Goal: Task Accomplishment & Management: Use online tool/utility

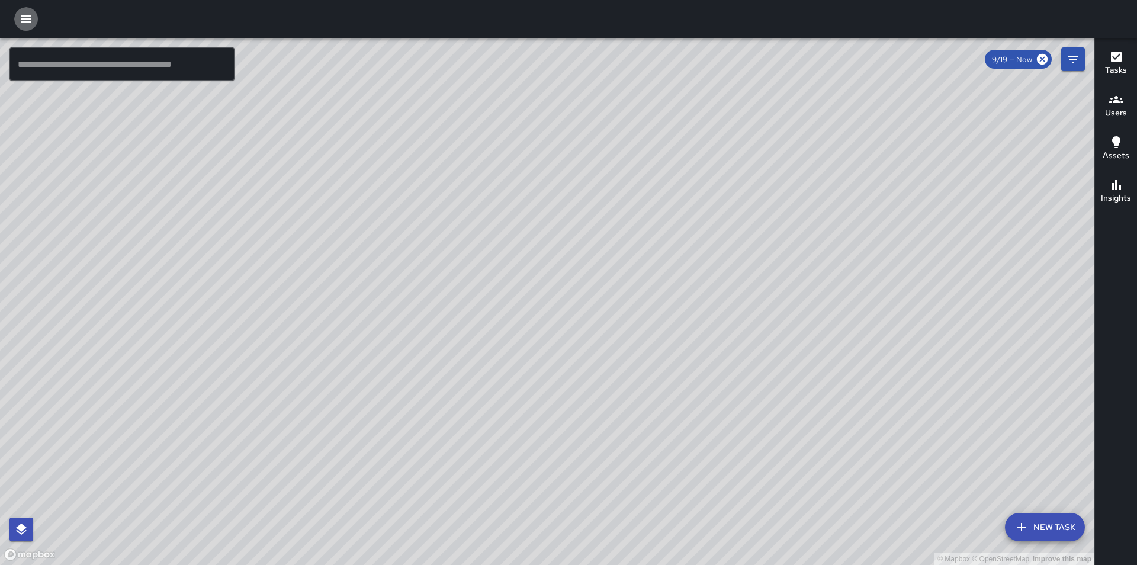
click at [31, 20] on icon "button" at bounding box center [26, 18] width 11 height 7
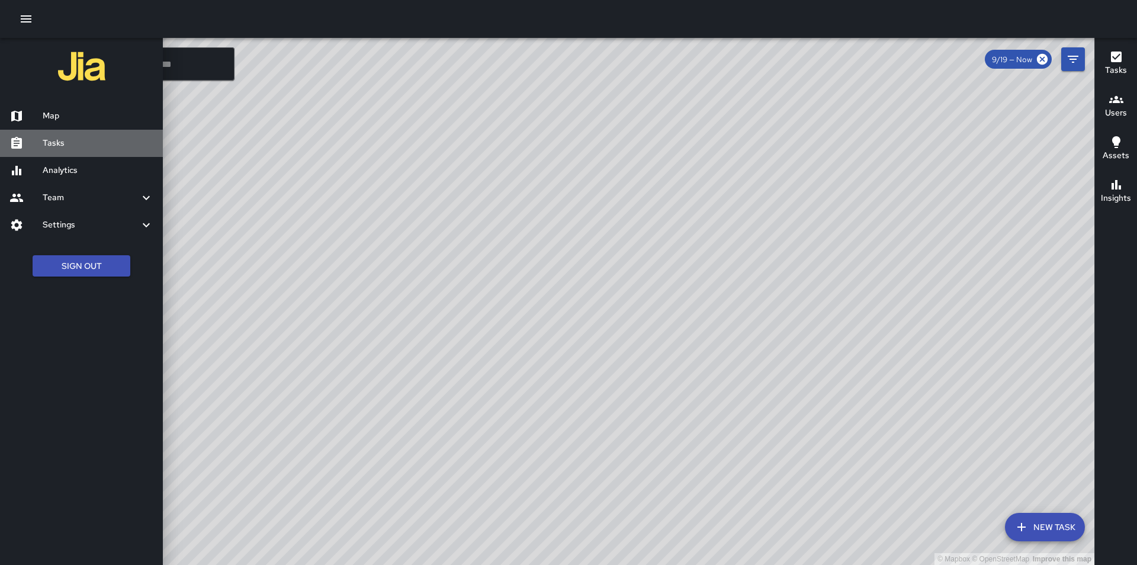
click at [76, 148] on h6 "Tasks" at bounding box center [98, 143] width 111 height 13
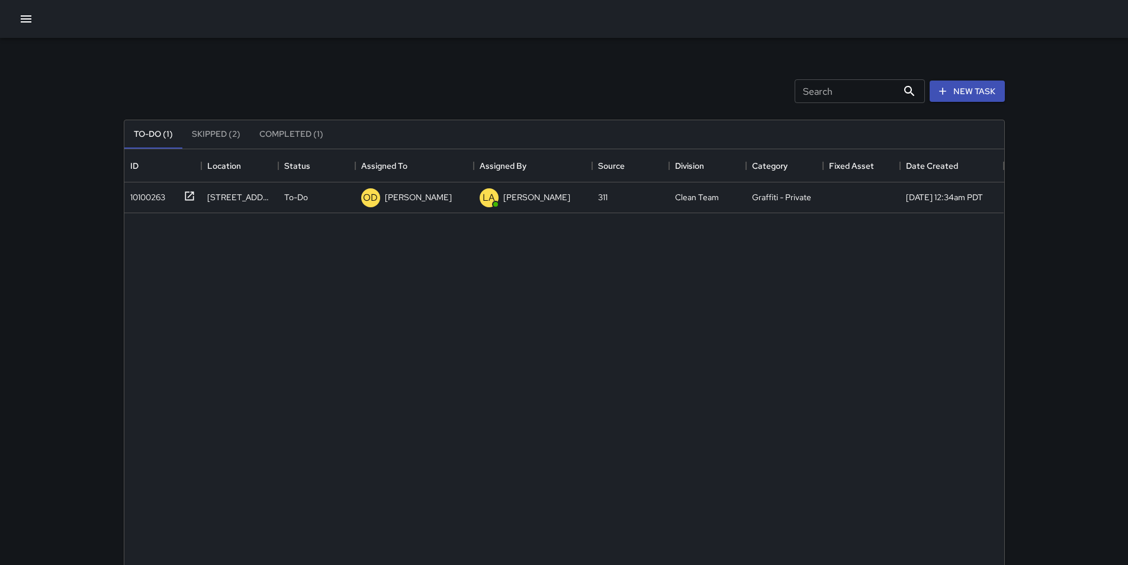
scroll to position [493, 871]
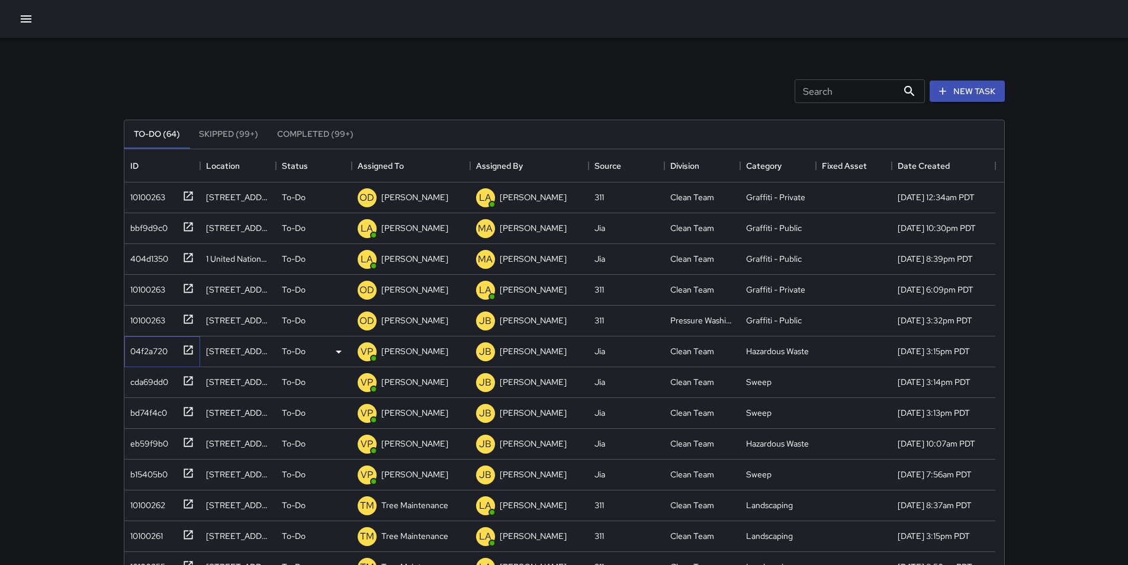
click at [150, 349] on div "04f2a720" at bounding box center [147, 349] width 42 height 17
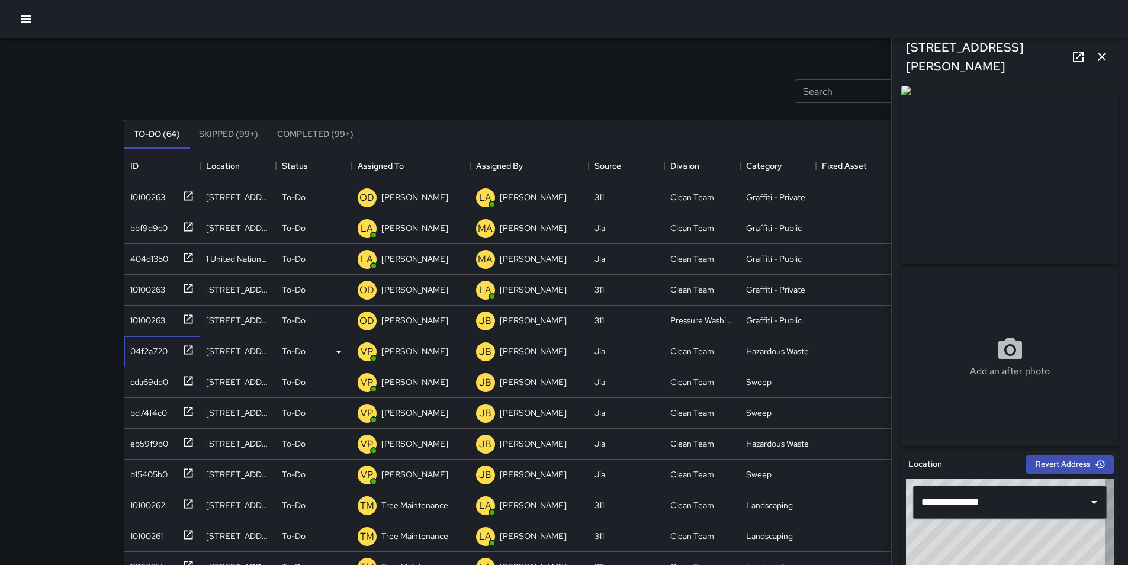
type input "**********"
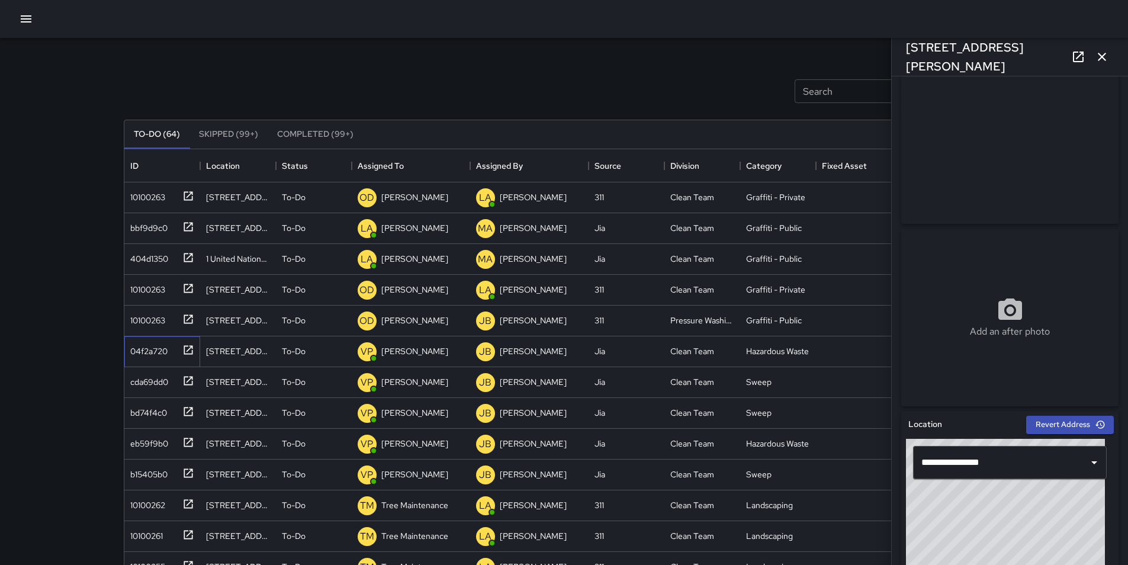
scroll to position [24, 0]
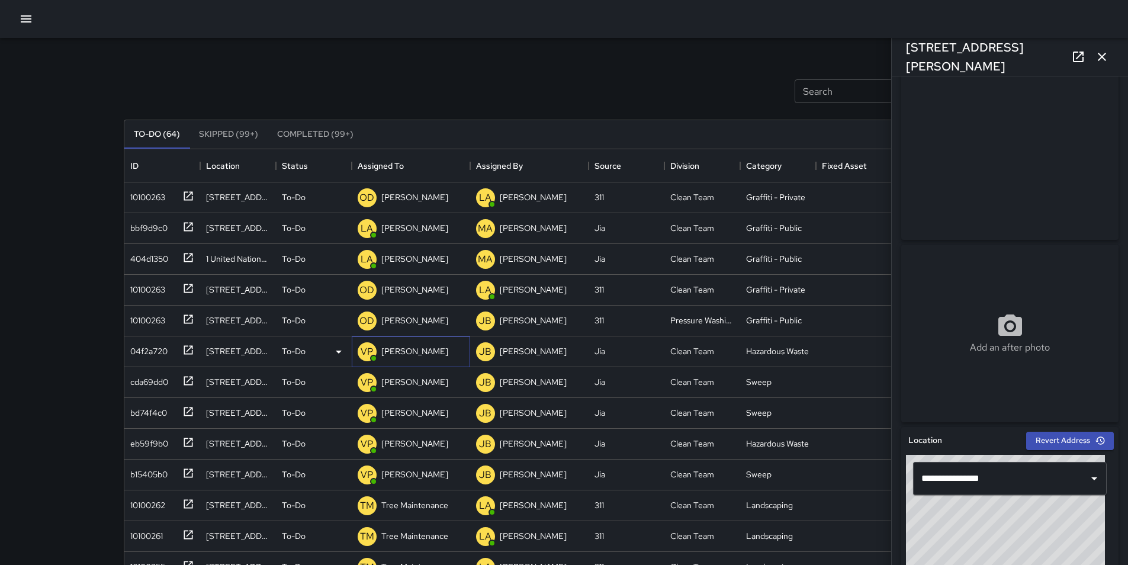
click at [416, 354] on p "[PERSON_NAME]" at bounding box center [414, 351] width 67 height 12
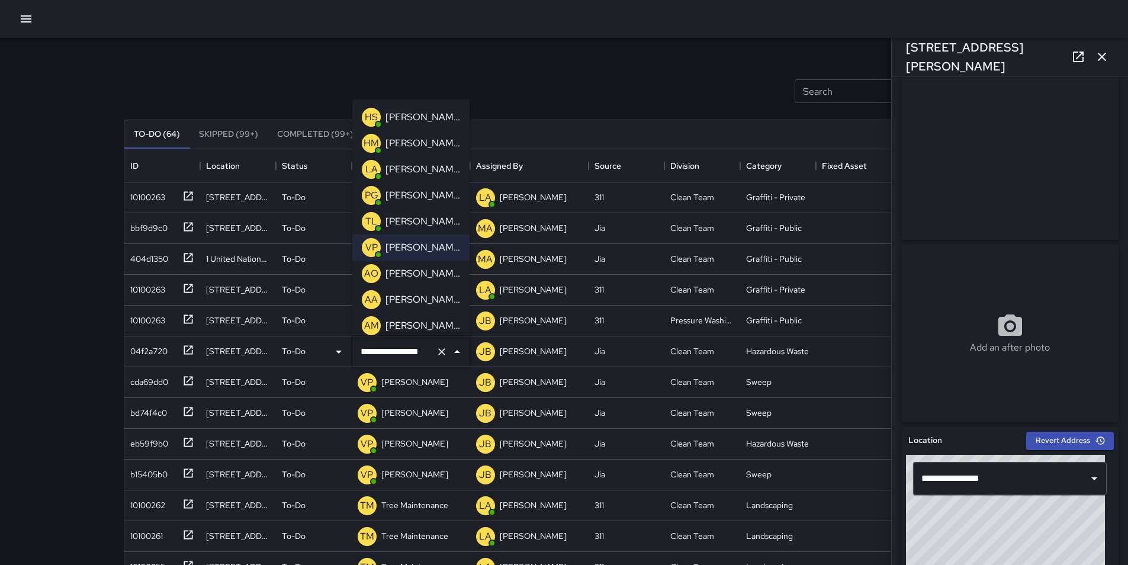
click at [448, 297] on p "[PERSON_NAME]" at bounding box center [423, 300] width 75 height 14
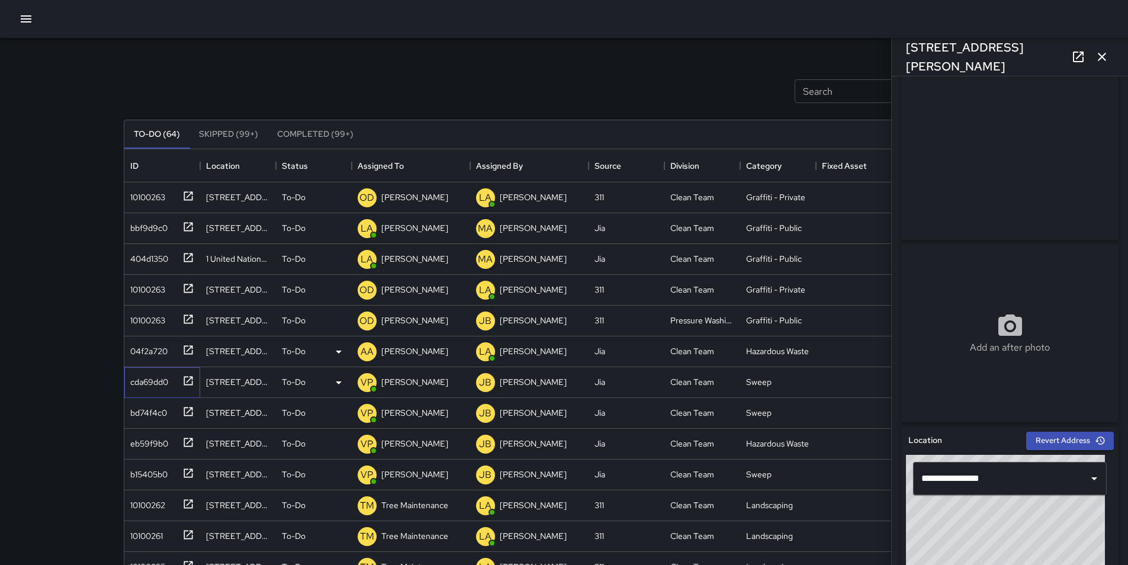
click at [147, 386] on div "cda69dd0" at bounding box center [147, 379] width 43 height 17
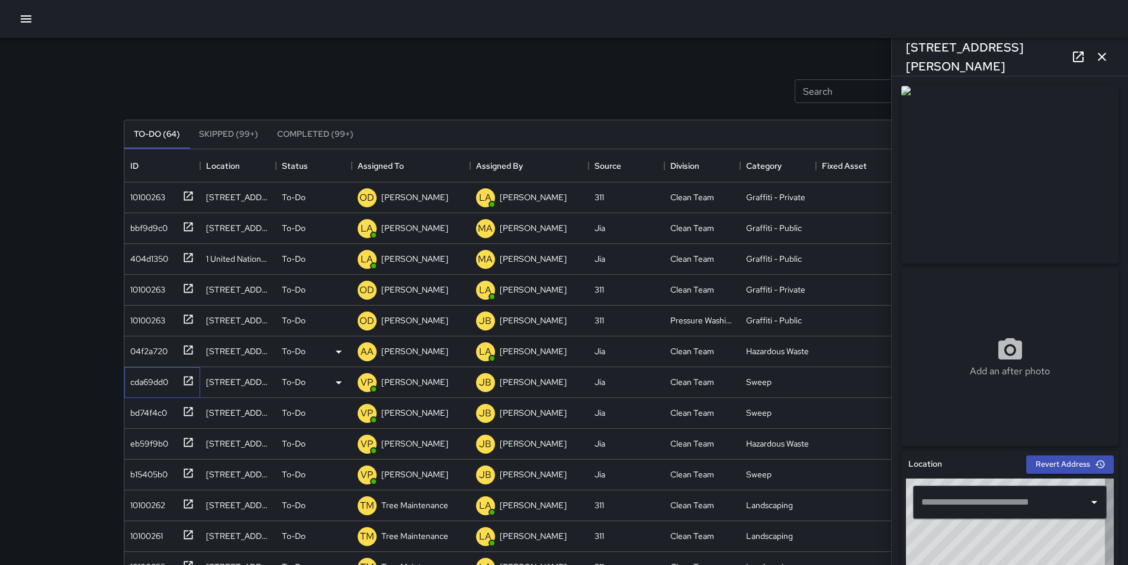
type input "**********"
click at [425, 386] on p "[PERSON_NAME]" at bounding box center [414, 382] width 67 height 12
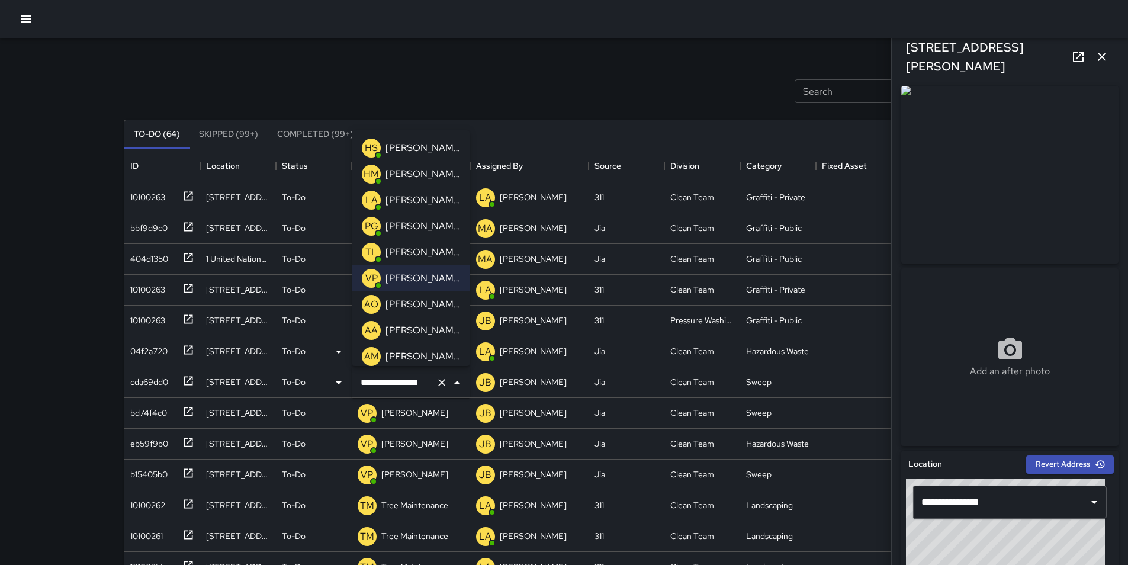
click at [443, 327] on p "[PERSON_NAME]" at bounding box center [423, 330] width 75 height 14
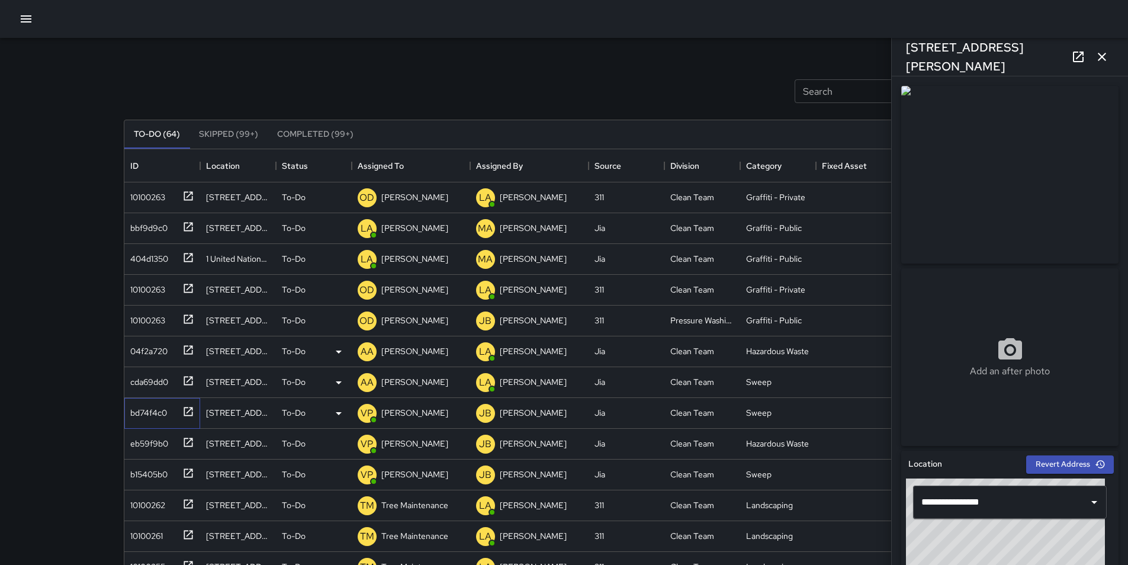
click at [153, 403] on div "bd74f4c0" at bounding box center [146, 410] width 41 height 17
click at [415, 413] on p "[PERSON_NAME]" at bounding box center [414, 413] width 67 height 12
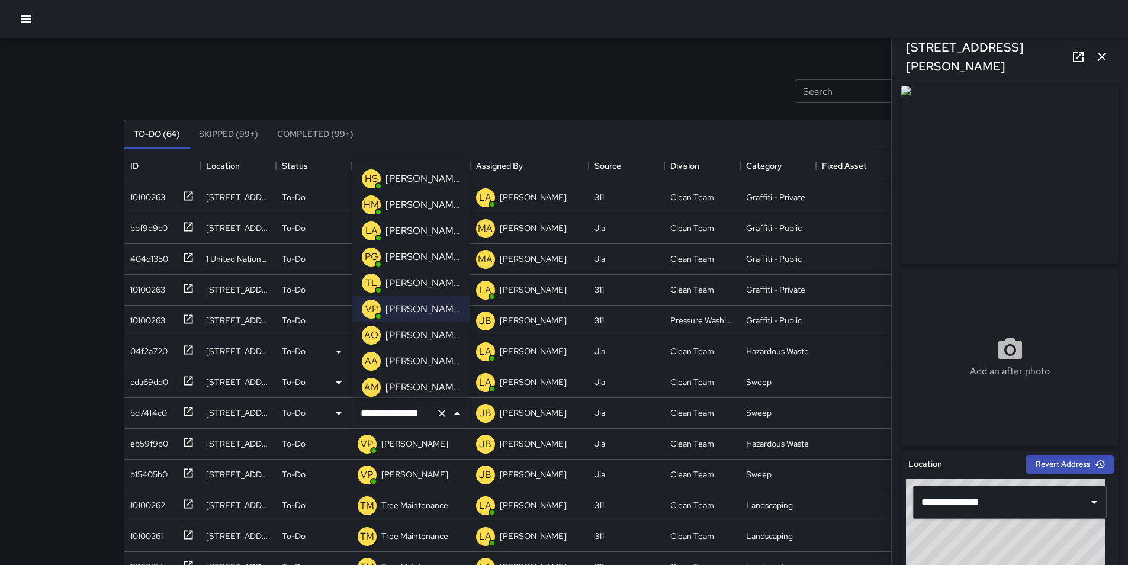
click at [435, 367] on p "[PERSON_NAME]" at bounding box center [423, 361] width 75 height 14
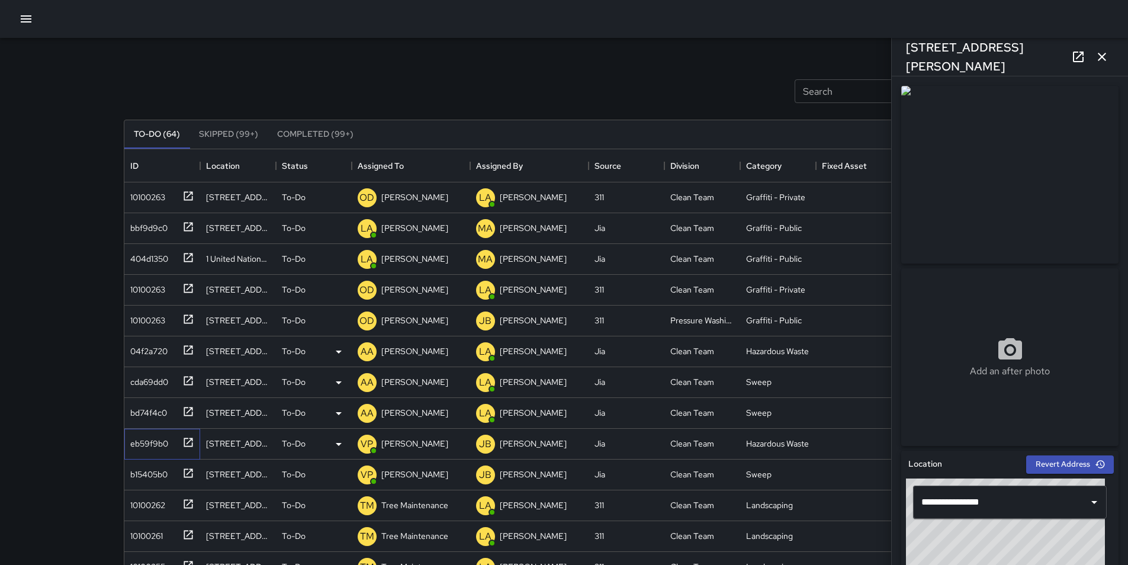
click at [149, 442] on div "eb59f9b0" at bounding box center [147, 441] width 43 height 17
type input "**********"
click at [416, 443] on p "[PERSON_NAME]" at bounding box center [414, 444] width 67 height 12
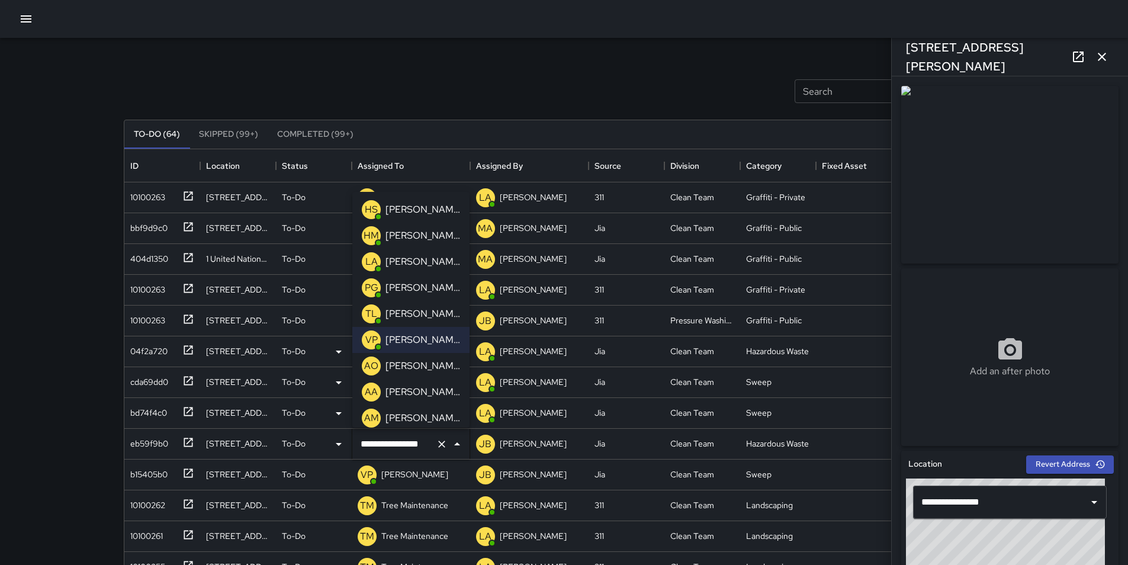
click at [428, 395] on p "[PERSON_NAME]" at bounding box center [423, 392] width 75 height 14
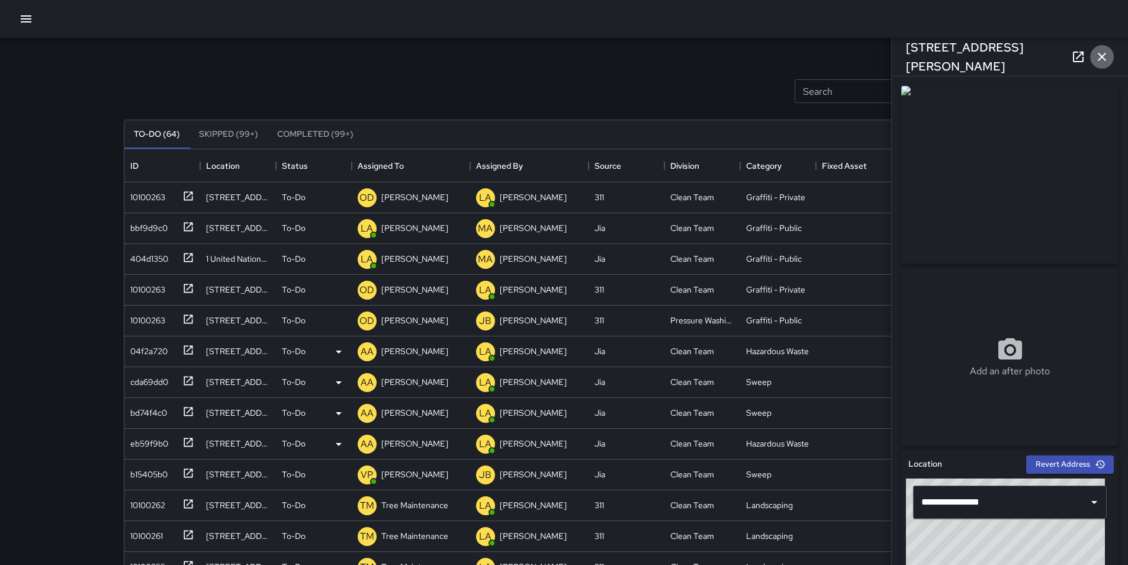
click at [1101, 57] on icon "button" at bounding box center [1102, 57] width 8 height 8
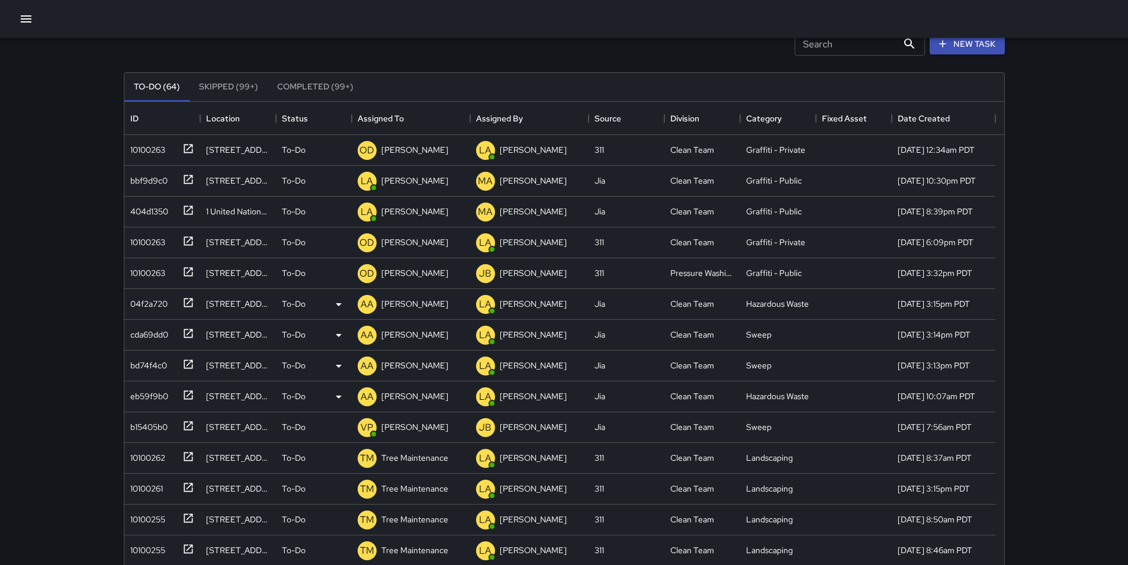
scroll to position [71, 0]
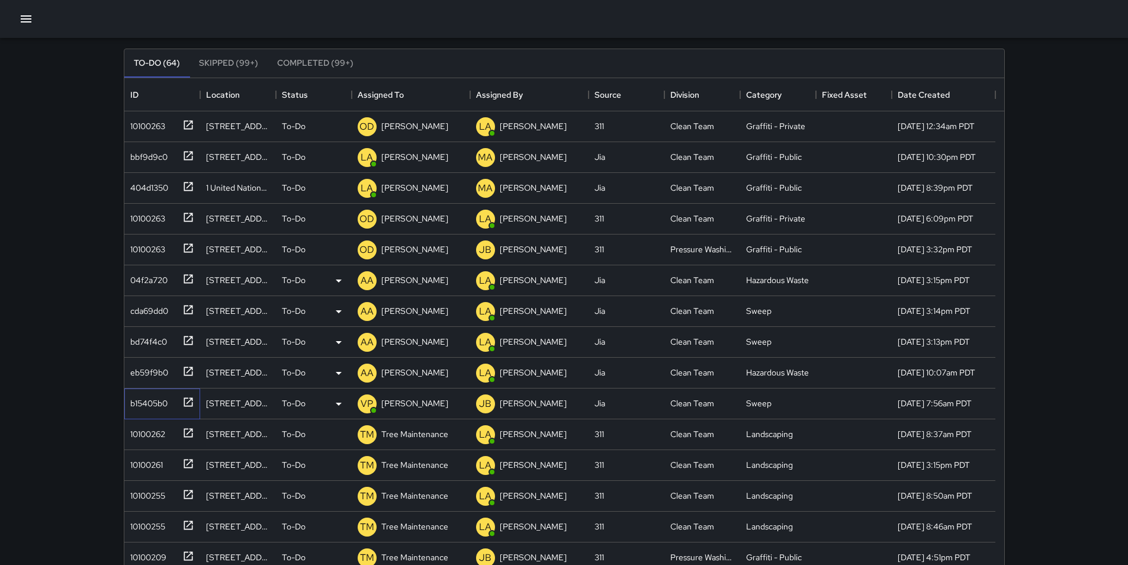
click at [146, 406] on div "b15405b0" at bounding box center [147, 401] width 42 height 17
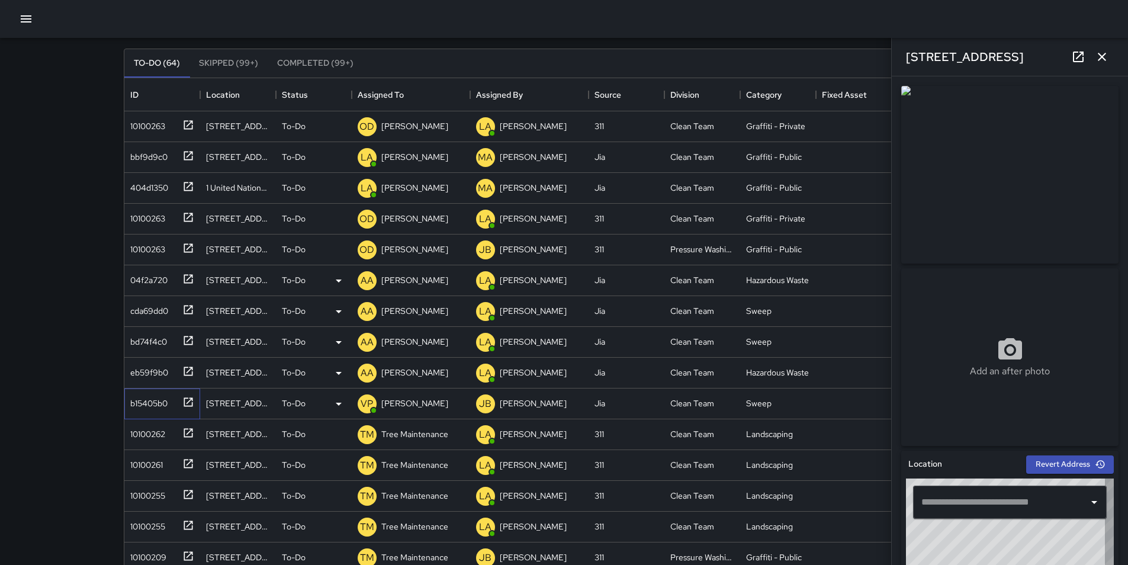
type input "**********"
click at [412, 407] on p "[PERSON_NAME]" at bounding box center [414, 403] width 67 height 12
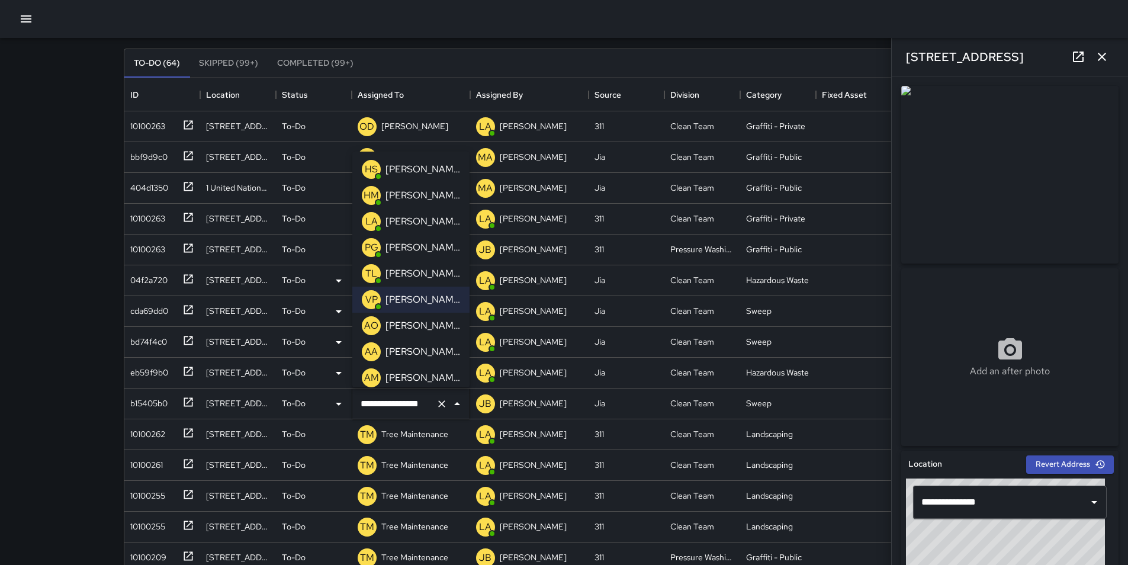
click at [441, 347] on p "[PERSON_NAME]" at bounding box center [423, 352] width 75 height 14
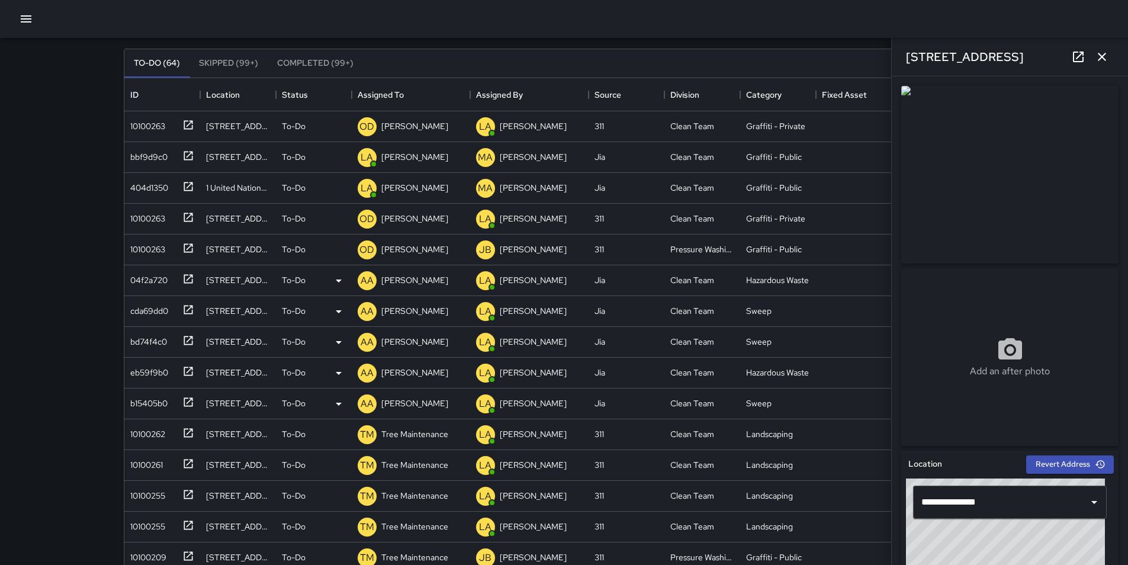
click at [1100, 65] on button "button" at bounding box center [1102, 57] width 24 height 24
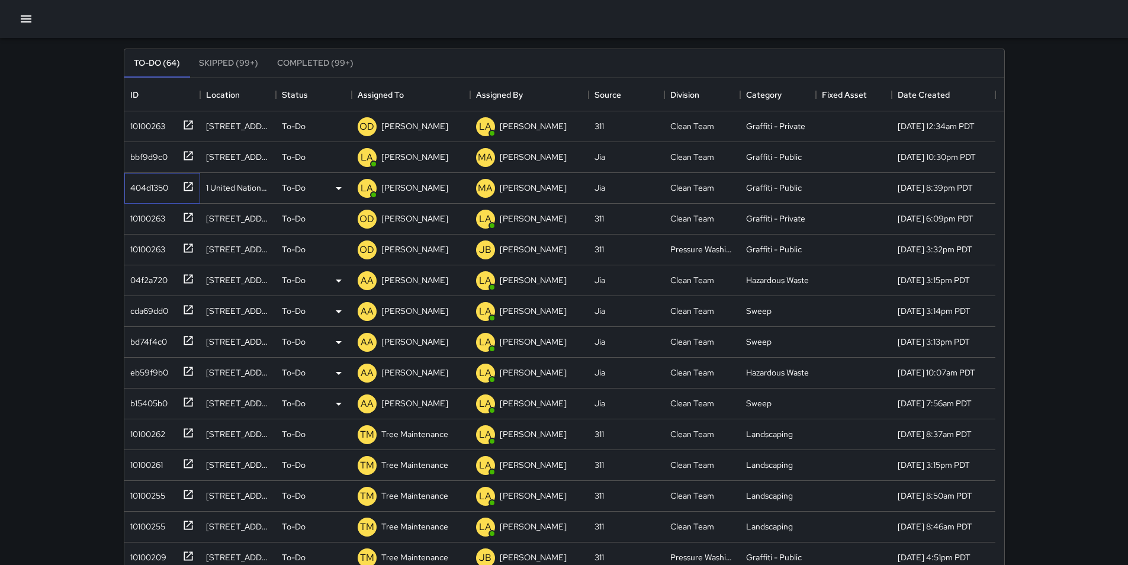
click at [150, 192] on div "404d1350" at bounding box center [147, 185] width 43 height 17
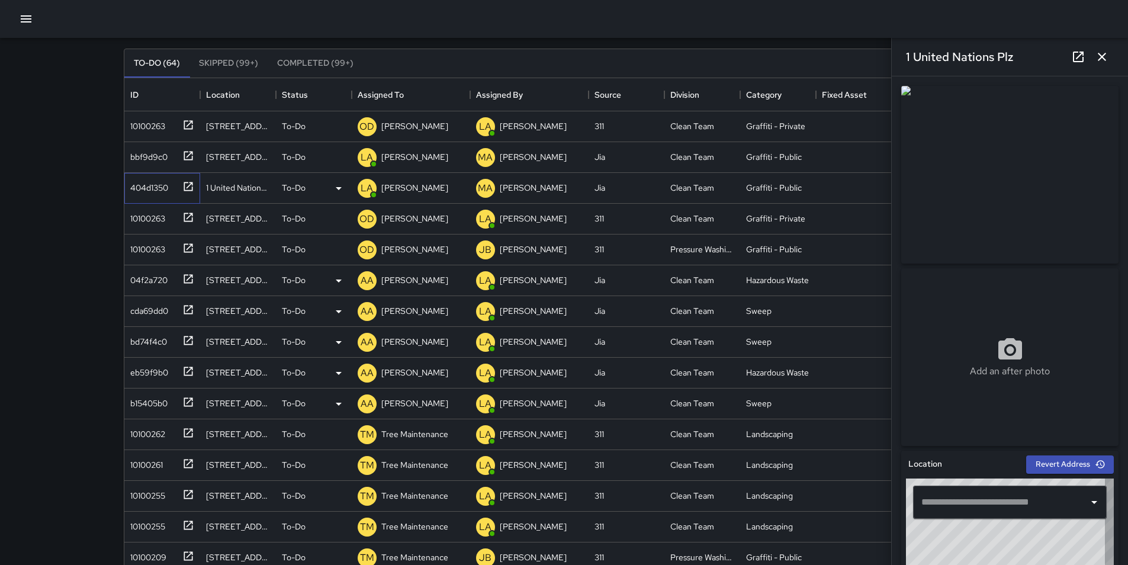
type input "**********"
click at [424, 190] on p "[PERSON_NAME]" at bounding box center [414, 188] width 67 height 12
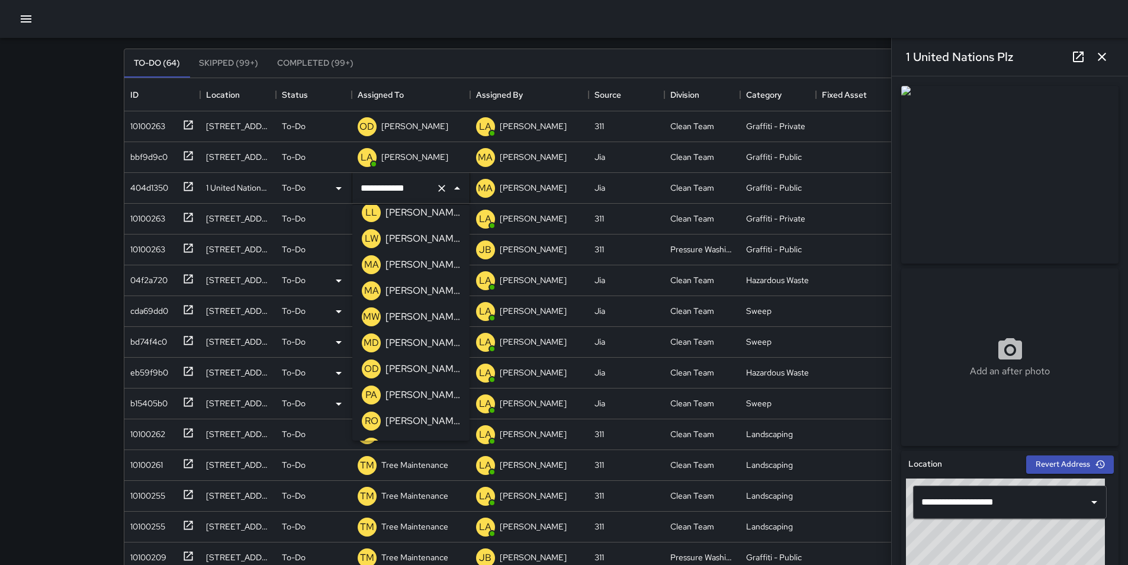
scroll to position [663, 0]
click at [426, 368] on p "[PERSON_NAME]" at bounding box center [423, 367] width 75 height 14
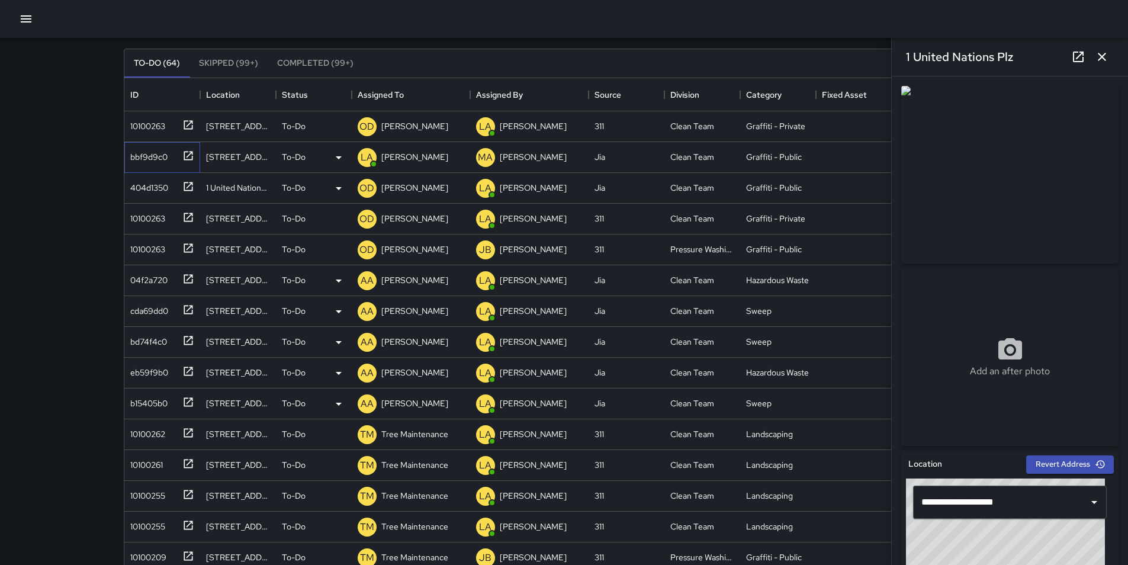
click at [144, 159] on div "bbf9d9c0" at bounding box center [147, 154] width 42 height 17
type input "**********"
click at [400, 162] on p "[PERSON_NAME]" at bounding box center [414, 157] width 67 height 12
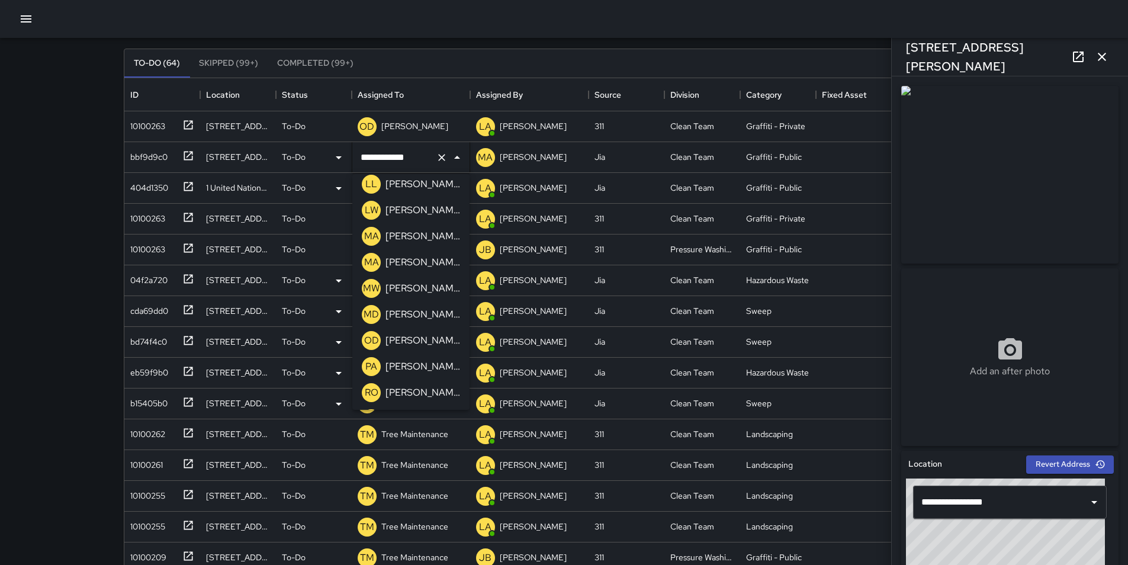
scroll to position [687, 0]
click at [423, 314] on p "[PERSON_NAME]" at bounding box center [423, 313] width 75 height 14
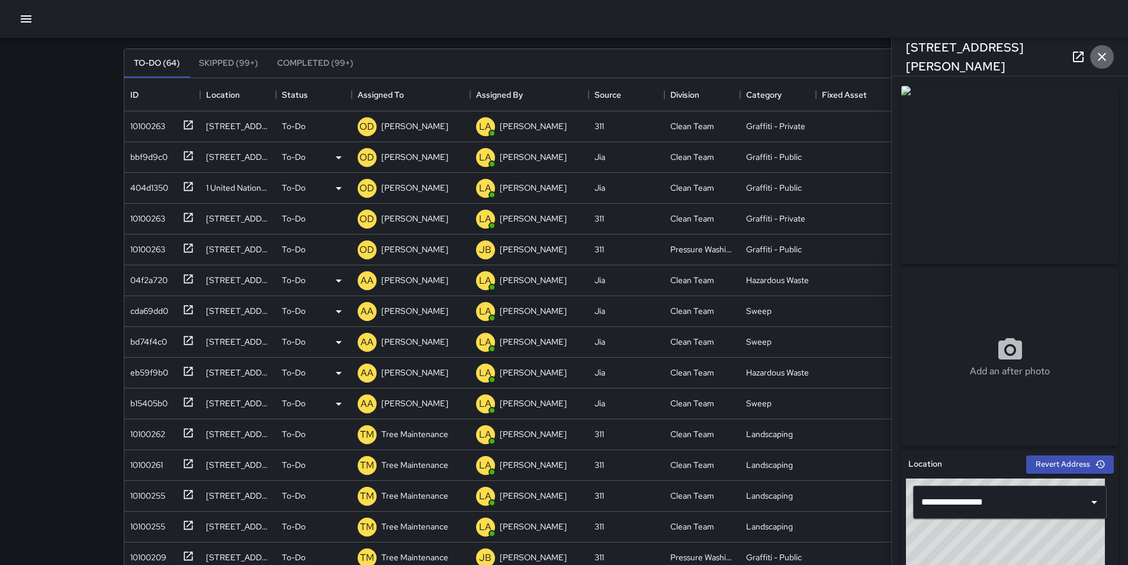
click at [1101, 56] on icon "button" at bounding box center [1102, 57] width 8 height 8
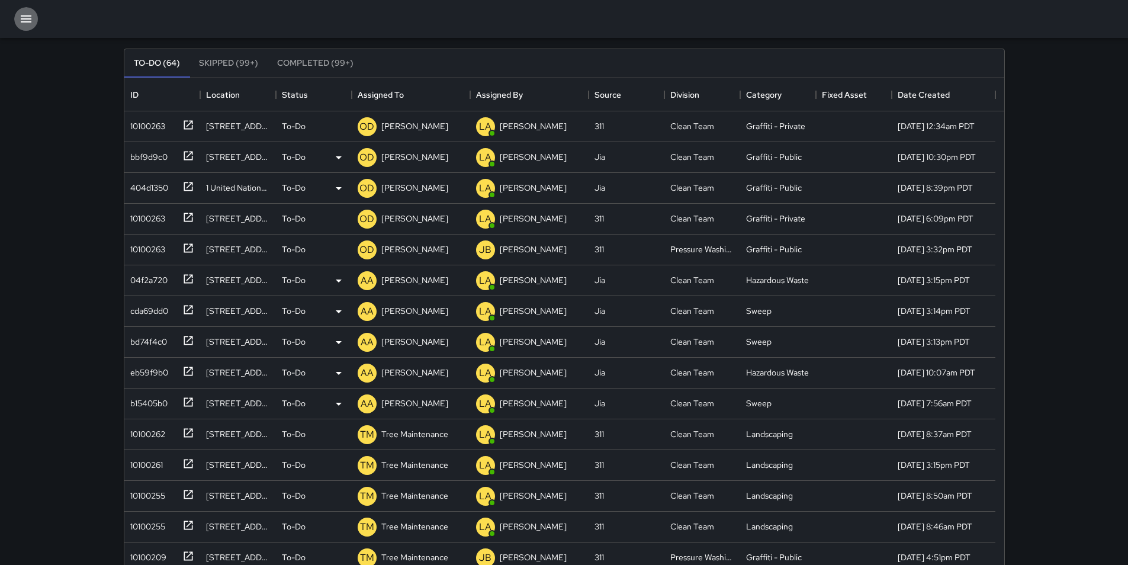
click at [28, 18] on icon "button" at bounding box center [26, 18] width 11 height 7
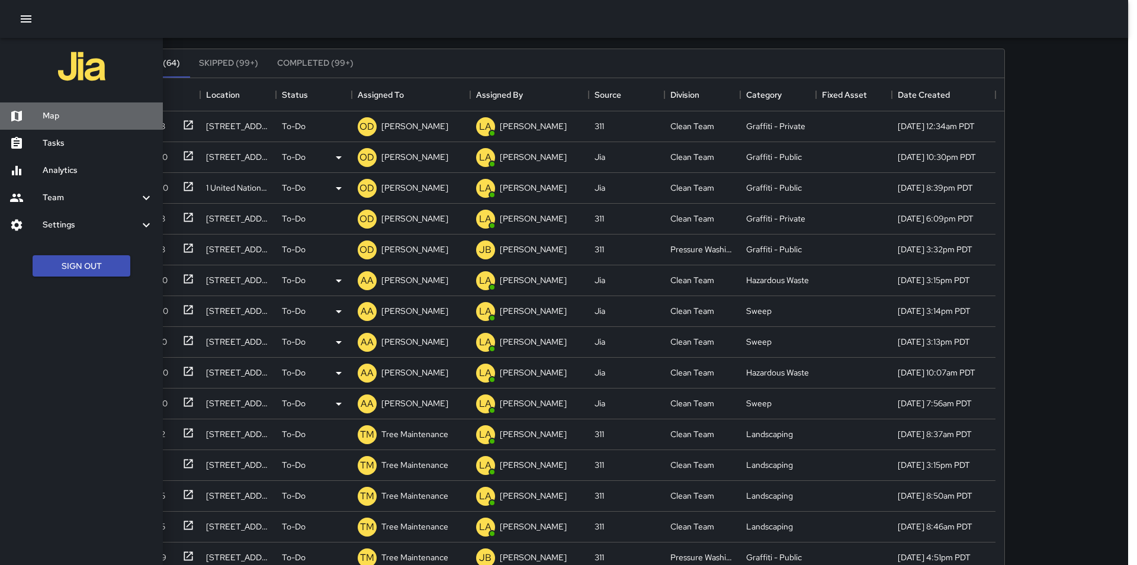
click at [71, 112] on h6 "Map" at bounding box center [98, 116] width 111 height 13
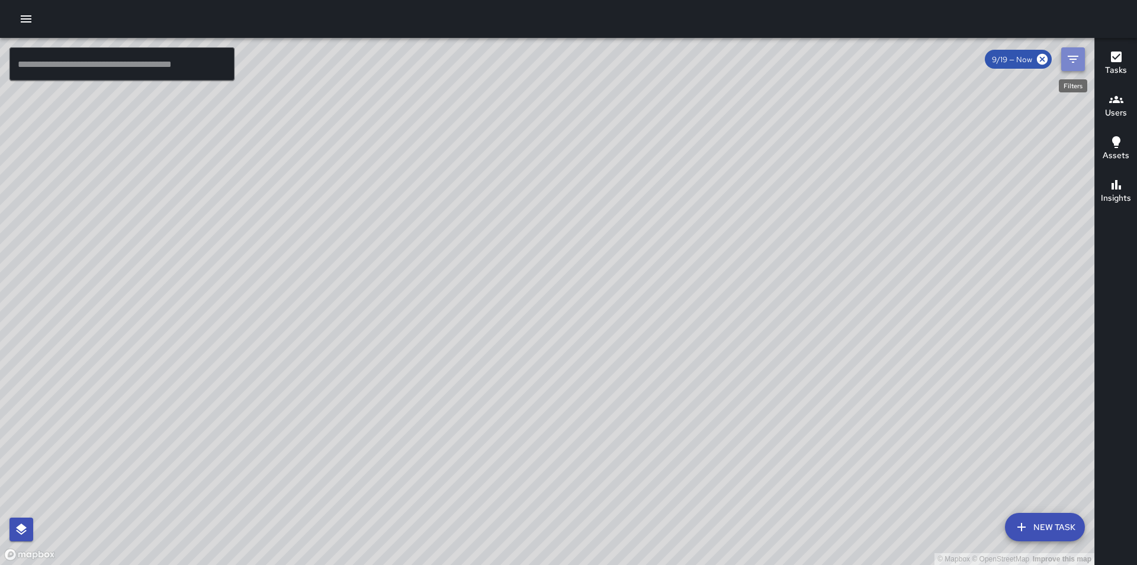
click at [1074, 62] on icon "Filters" at bounding box center [1073, 59] width 11 height 7
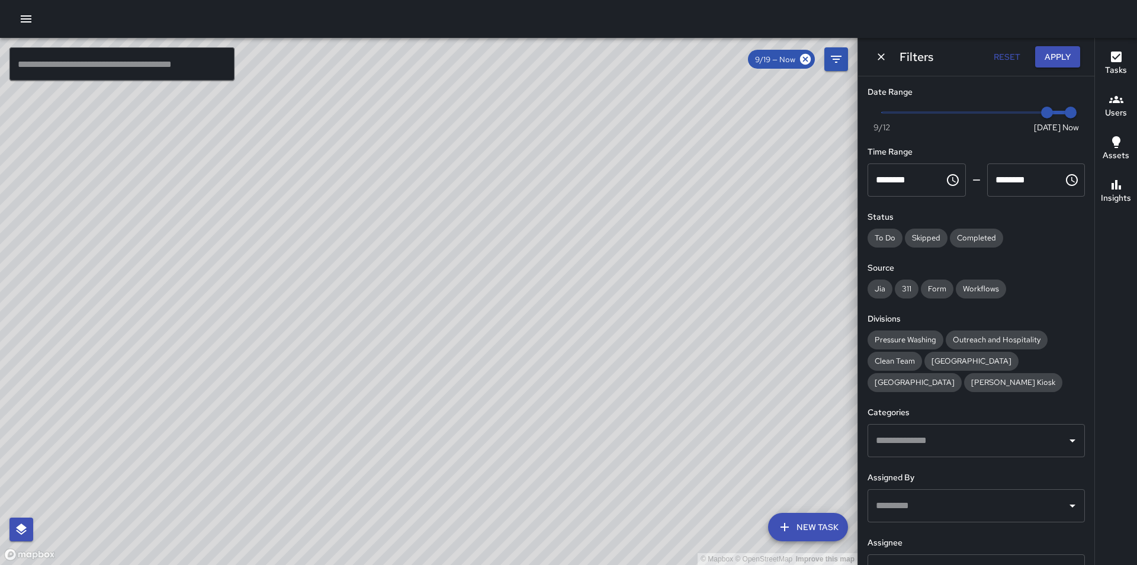
drag, startPoint x: 232, startPoint y: 271, endPoint x: 463, endPoint y: 288, distance: 231.6
click at [463, 288] on div "© Mapbox © OpenStreetMap Improve this map" at bounding box center [428, 301] width 857 height 527
type input "*"
click at [1024, 113] on span "Now [DATE] [DATE] 6:57 am" at bounding box center [976, 113] width 189 height 18
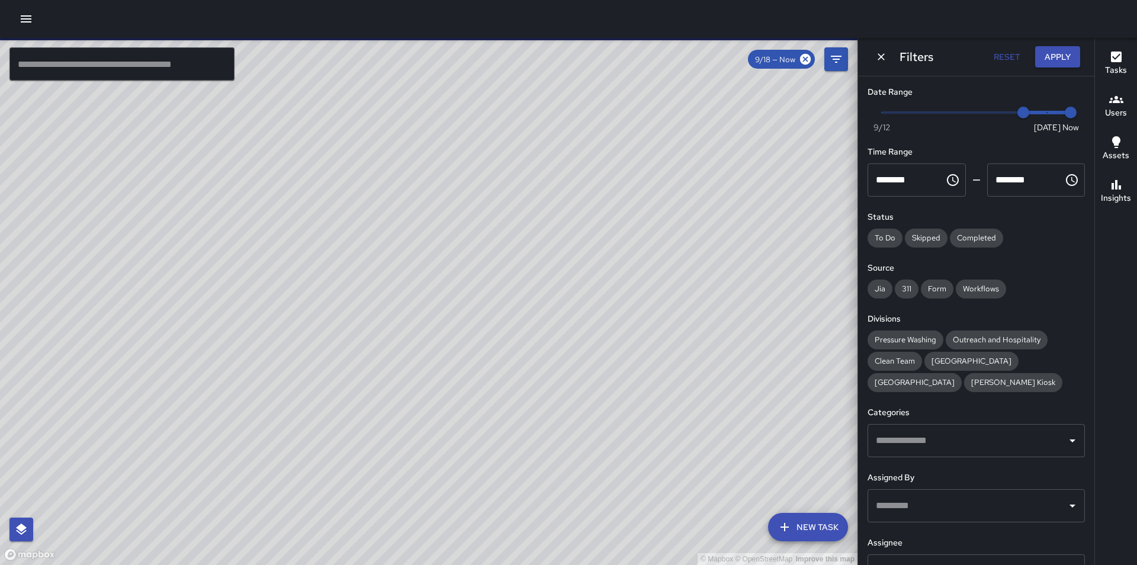
click at [1041, 110] on span "Now [DATE] [DATE] 6:57 am" at bounding box center [976, 113] width 189 height 18
type input "*"
click at [1064, 54] on button "Apply" at bounding box center [1057, 57] width 45 height 22
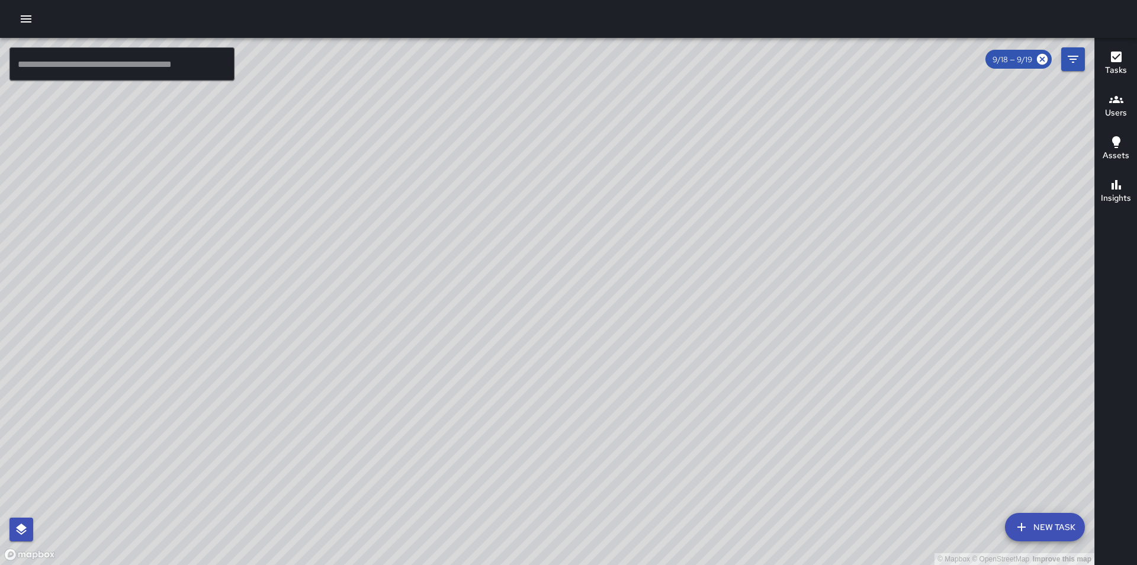
drag, startPoint x: 775, startPoint y: 256, endPoint x: 894, endPoint y: 306, distance: 129.2
click at [894, 306] on div "© Mapbox © OpenStreetMap Improve this map" at bounding box center [547, 301] width 1094 height 527
drag, startPoint x: 842, startPoint y: 413, endPoint x: 842, endPoint y: 355, distance: 58.0
click at [842, 355] on div "© Mapbox © OpenStreetMap Improve this map" at bounding box center [547, 301] width 1094 height 527
drag, startPoint x: 850, startPoint y: 401, endPoint x: 726, endPoint y: 387, distance: 124.6
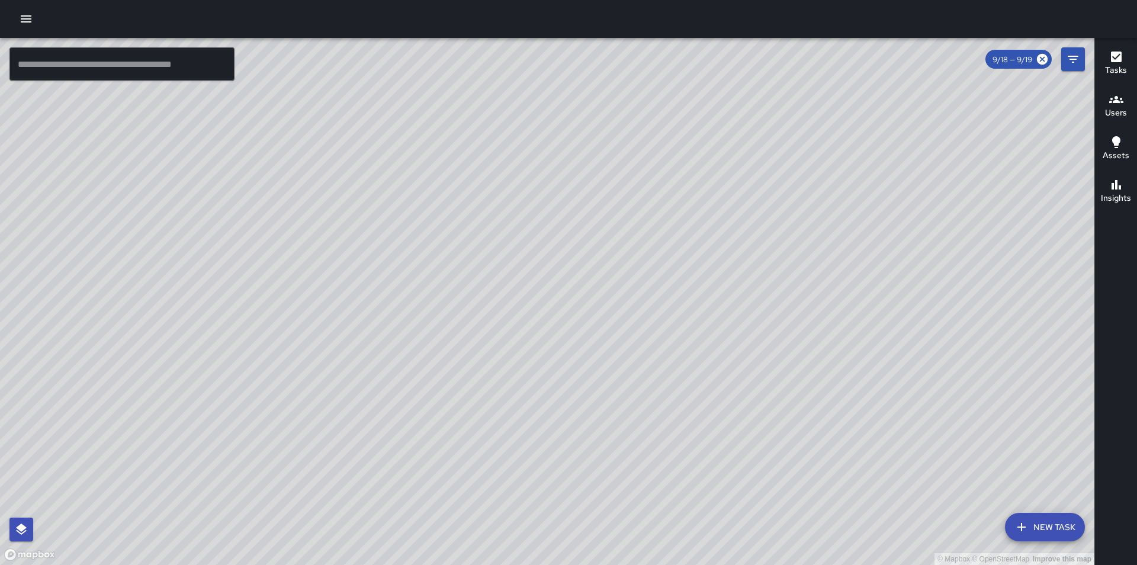
click at [726, 387] on div "© Mapbox © OpenStreetMap Improve this map" at bounding box center [547, 301] width 1094 height 527
drag, startPoint x: 690, startPoint y: 380, endPoint x: 699, endPoint y: 356, distance: 24.7
click at [699, 356] on div "© Mapbox © OpenStreetMap Improve this map" at bounding box center [547, 301] width 1094 height 527
click at [1116, 72] on h6 "Tasks" at bounding box center [1116, 70] width 22 height 13
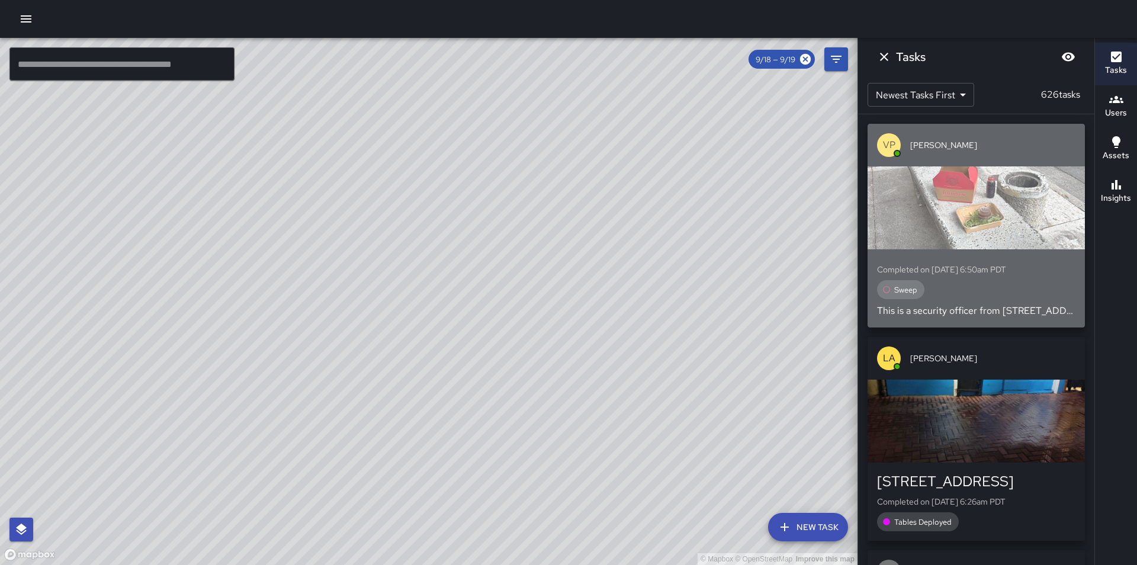
click at [1035, 280] on div "Completed on [DATE] 6:50am PDT Sweep This is a security officer from [STREET_AD…" at bounding box center [976, 288] width 198 height 59
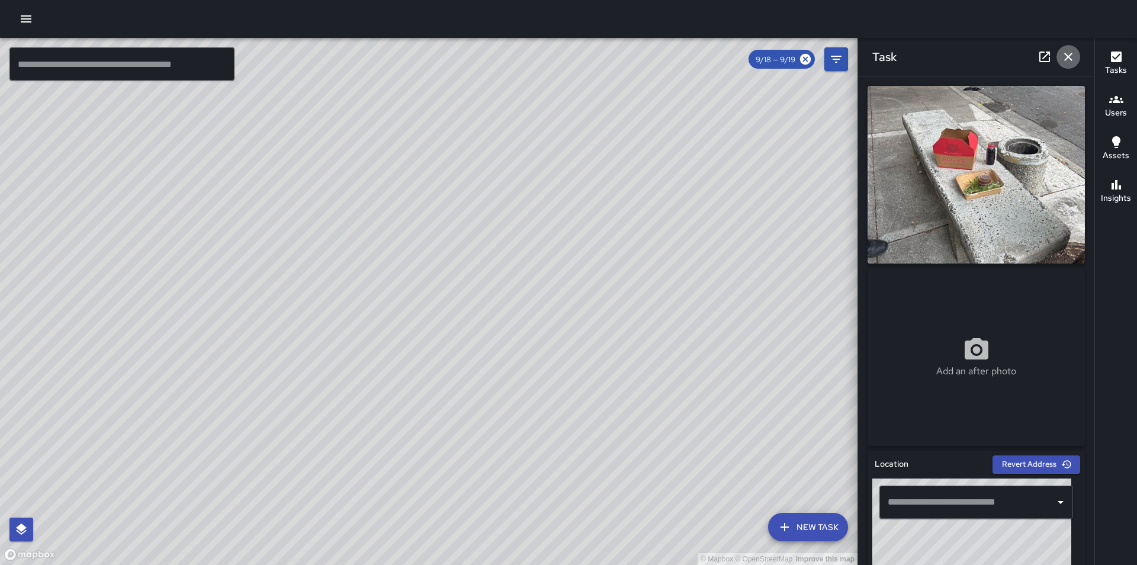
click at [1067, 59] on icon "button" at bounding box center [1068, 57] width 14 height 14
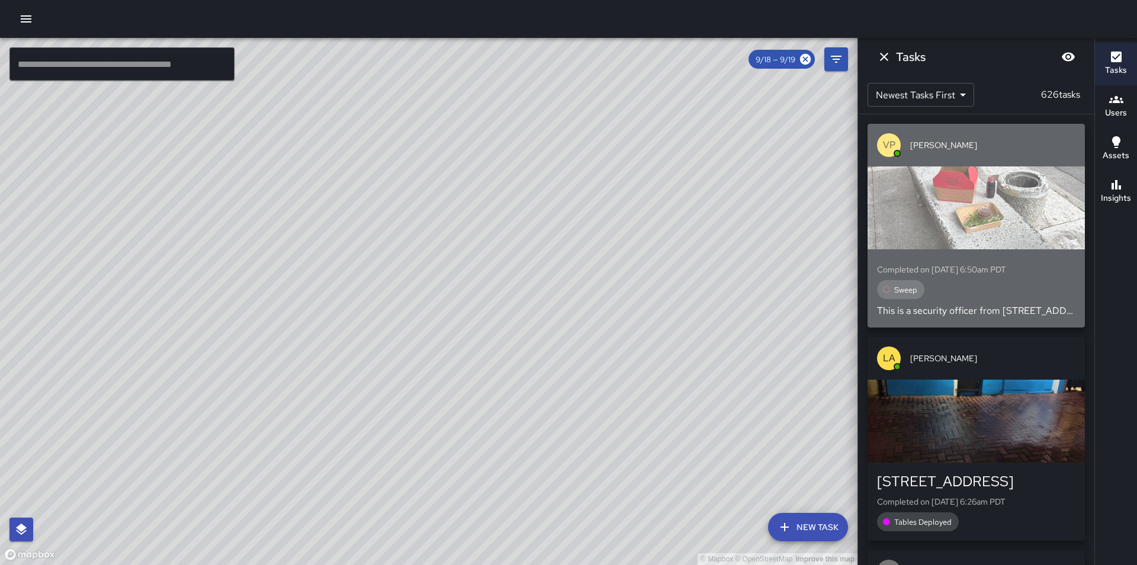
click at [1051, 283] on div "Sweep" at bounding box center [976, 289] width 198 height 19
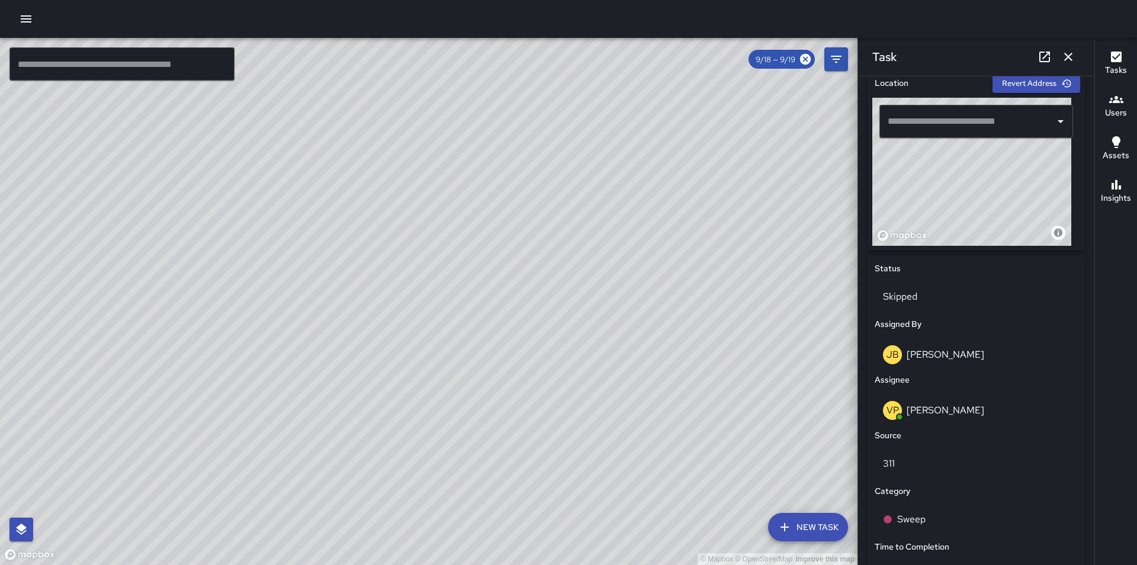
scroll to position [403, 0]
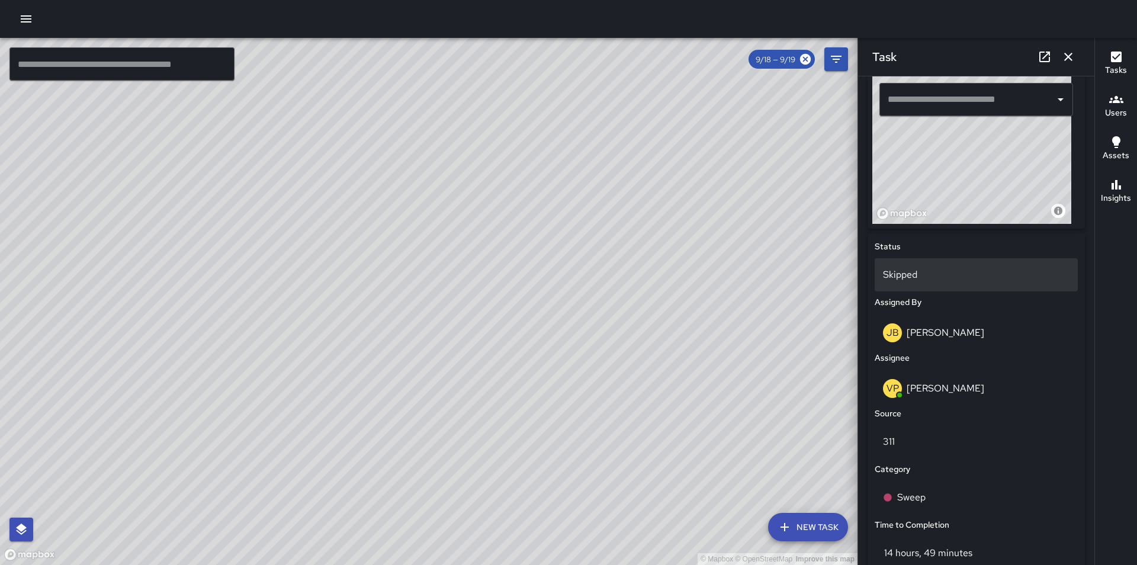
click at [917, 271] on p "Skipped" at bounding box center [976, 275] width 187 height 14
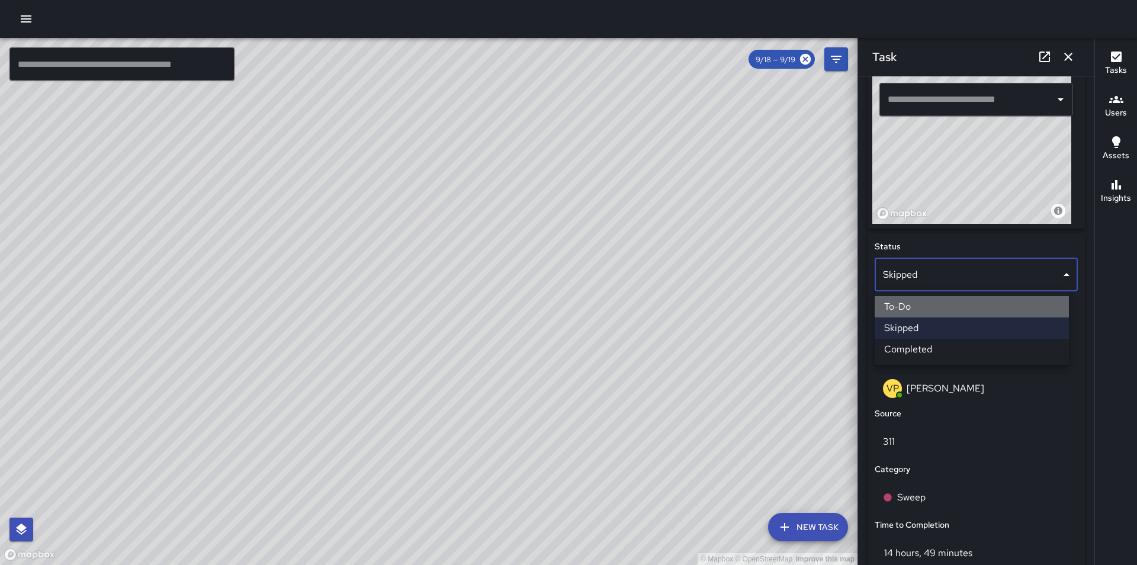
click at [917, 304] on li "To-Do" at bounding box center [972, 306] width 194 height 21
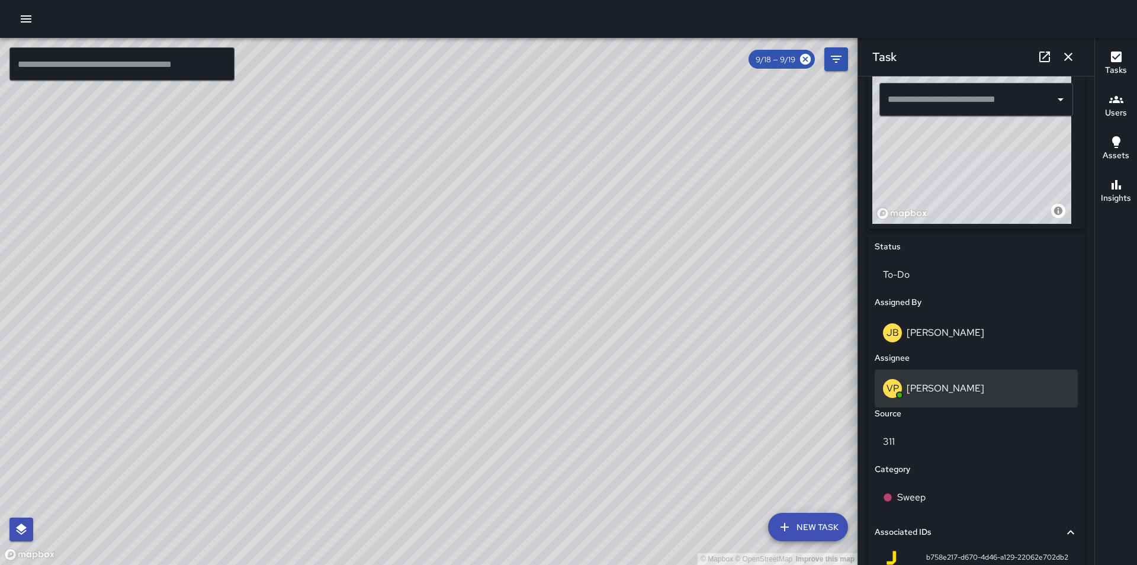
click at [944, 388] on p "[PERSON_NAME]" at bounding box center [946, 388] width 78 height 12
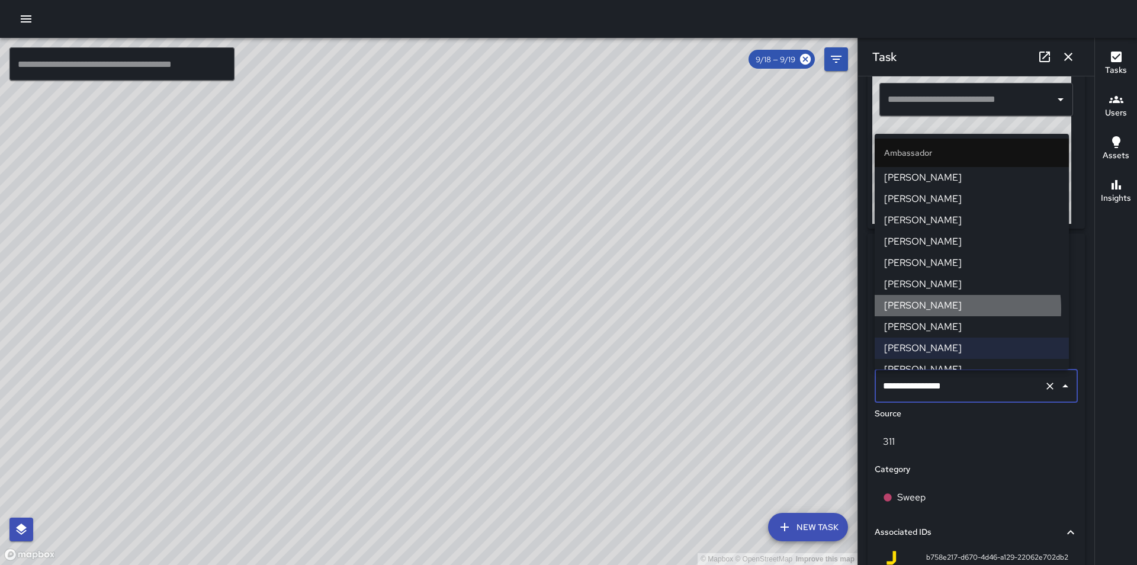
click at [940, 309] on span "[PERSON_NAME]" at bounding box center [971, 305] width 175 height 14
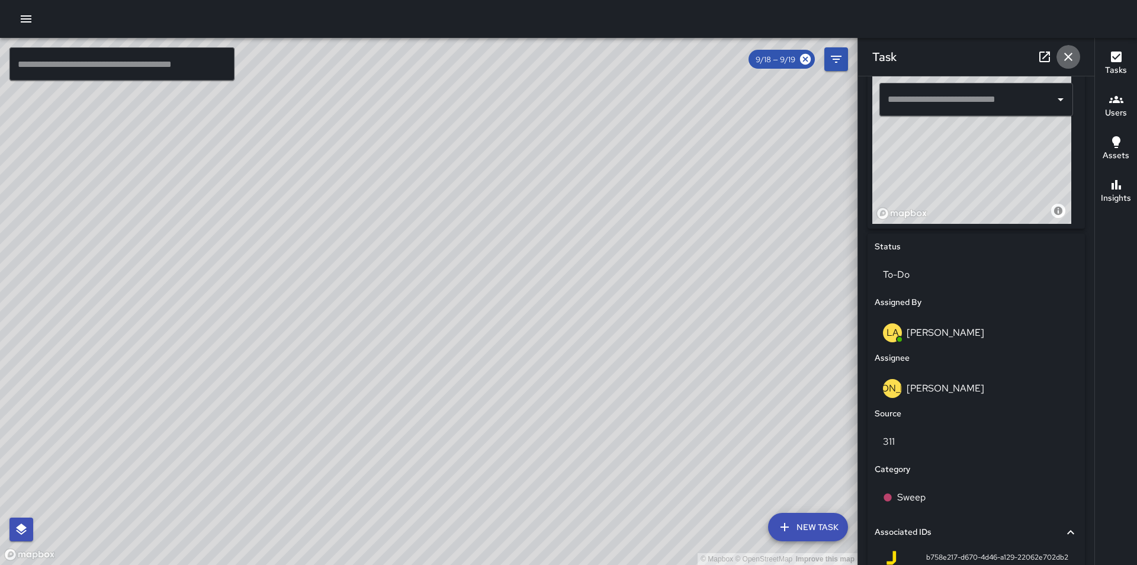
click at [1071, 54] on icon "button" at bounding box center [1068, 57] width 8 height 8
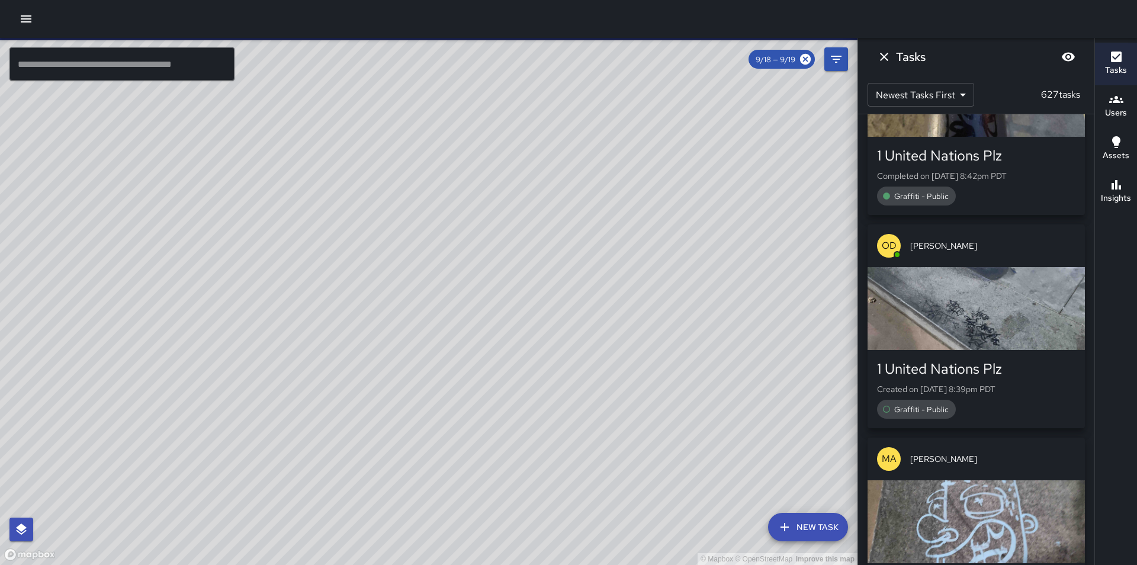
scroll to position [7646, 0]
